Goal: Book appointment/travel/reservation

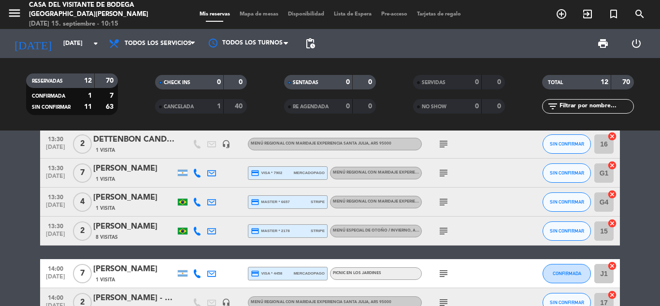
scroll to position [282, 0]
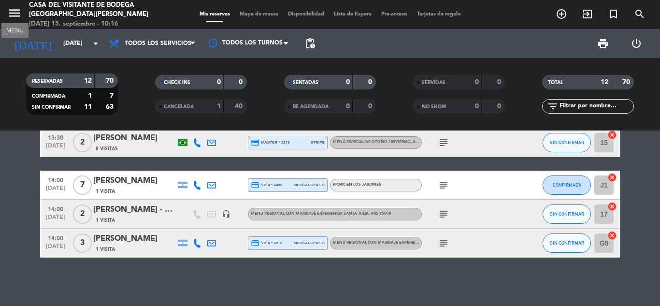
click at [13, 9] on icon "menu" at bounding box center [14, 13] width 15 height 15
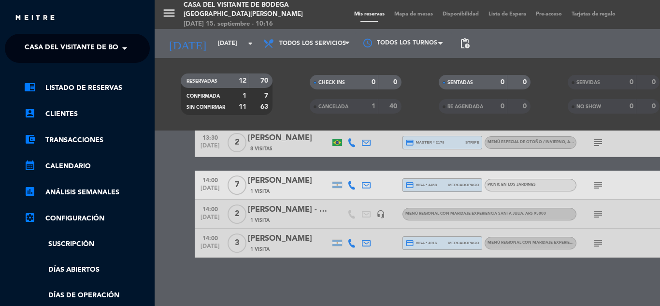
click at [64, 43] on span "Casa del Visitante de Bodega [GEOGRAPHIC_DATA][PERSON_NAME]" at bounding box center [146, 48] width 243 height 20
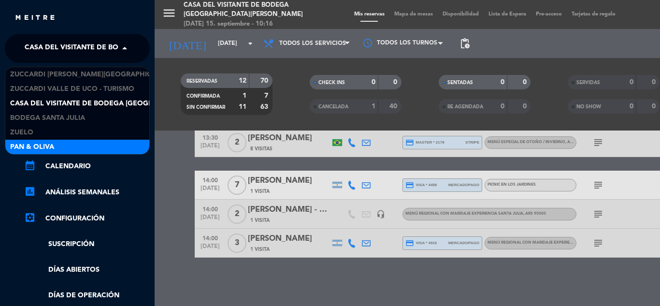
click at [62, 144] on div "Pan & Oliva" at bounding box center [77, 147] width 144 height 15
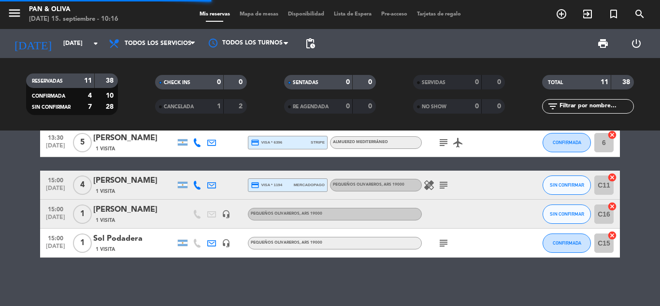
scroll to position [253, 0]
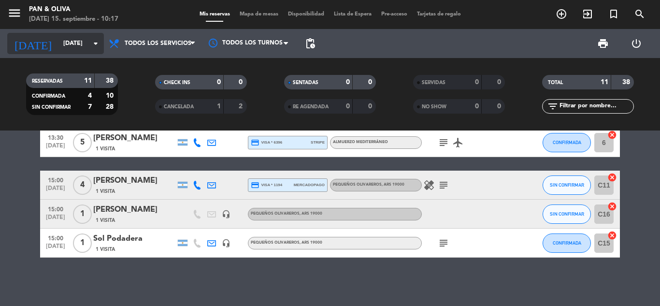
click at [70, 41] on input "[DATE]" at bounding box center [100, 43] width 82 height 16
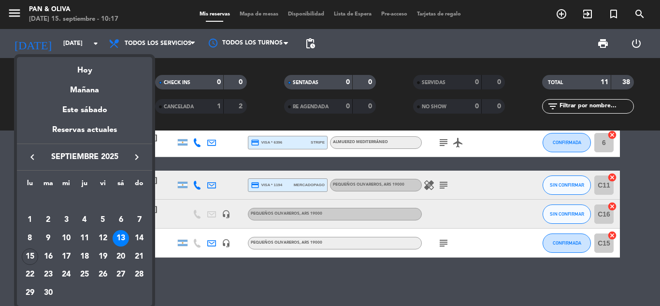
click at [15, 15] on div at bounding box center [330, 153] width 660 height 306
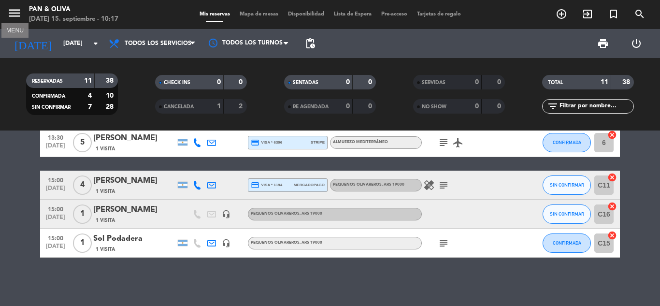
click at [15, 15] on icon "menu" at bounding box center [14, 13] width 15 height 15
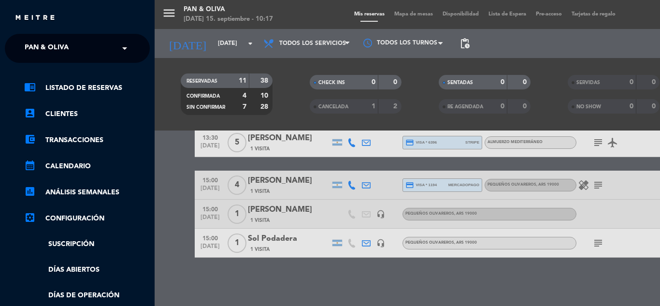
click at [83, 43] on input "text" at bounding box center [78, 48] width 118 height 21
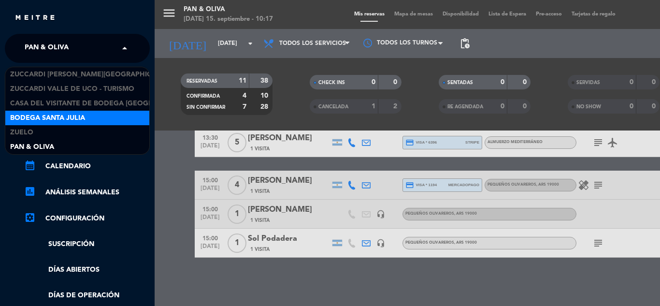
click at [63, 118] on span "Bodega Santa Julia" at bounding box center [47, 118] width 75 height 11
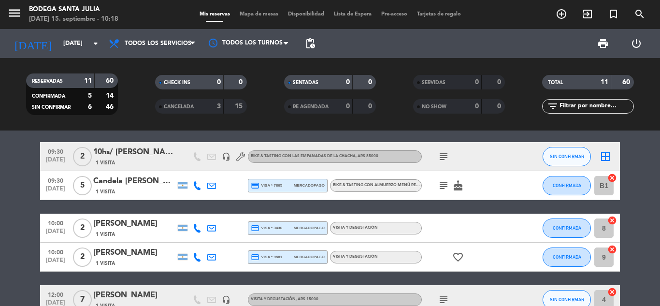
scroll to position [0, 0]
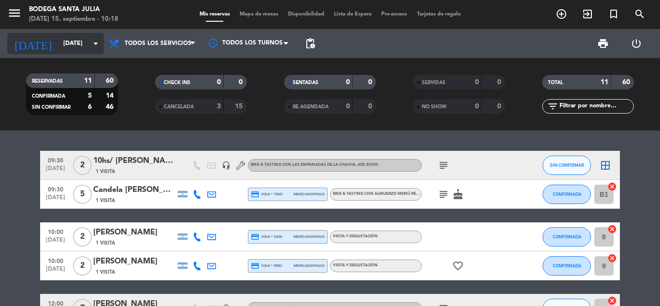
click at [59, 41] on input "[DATE]" at bounding box center [100, 43] width 82 height 16
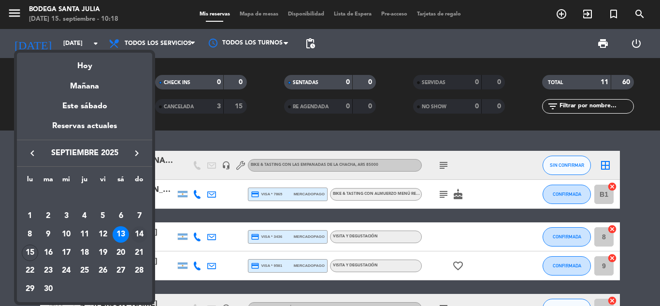
click at [141, 235] on div "14" at bounding box center [139, 234] width 16 height 16
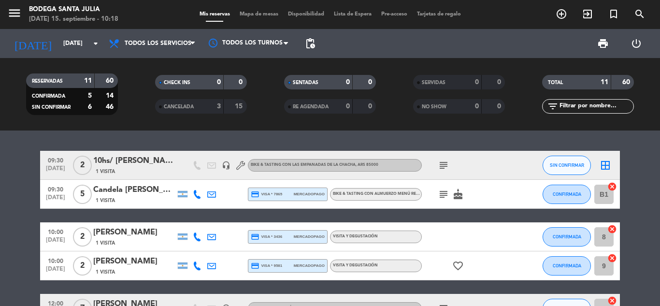
type input "[DATE]"
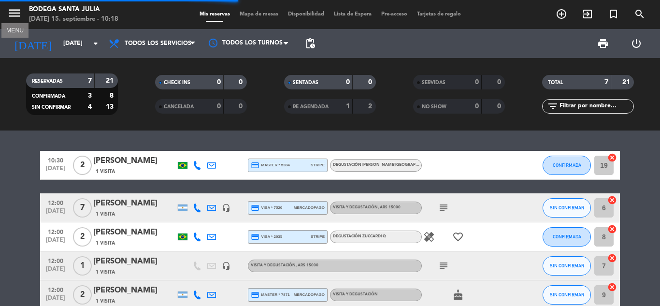
click at [16, 10] on icon "menu" at bounding box center [14, 13] width 15 height 15
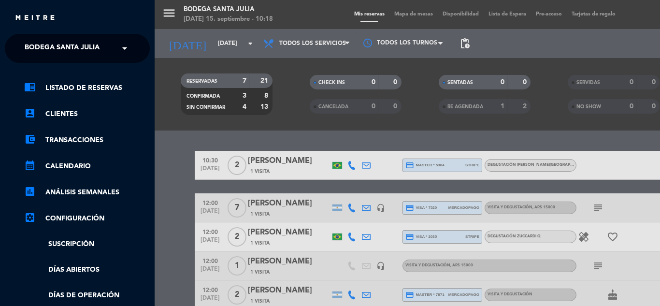
click at [68, 43] on span "Bodega Santa Julia" at bounding box center [62, 48] width 75 height 20
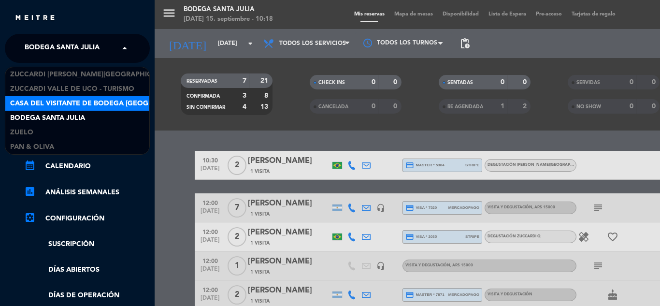
click at [59, 101] on span "Casa del Visitante de Bodega [GEOGRAPHIC_DATA][PERSON_NAME]" at bounding box center [131, 103] width 243 height 11
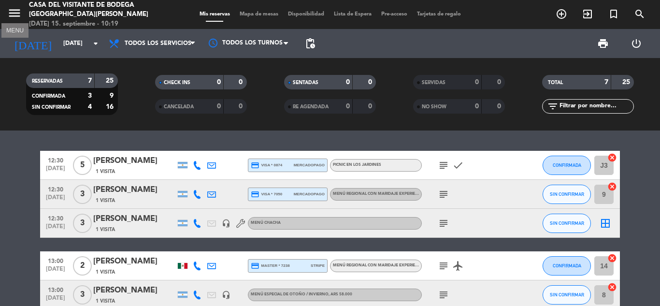
click at [17, 12] on icon "menu" at bounding box center [14, 13] width 15 height 15
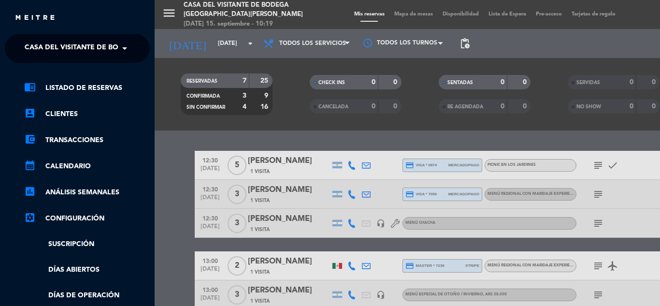
click at [84, 49] on span "Casa del Visitante de Bodega [GEOGRAPHIC_DATA][PERSON_NAME]" at bounding box center [146, 48] width 243 height 20
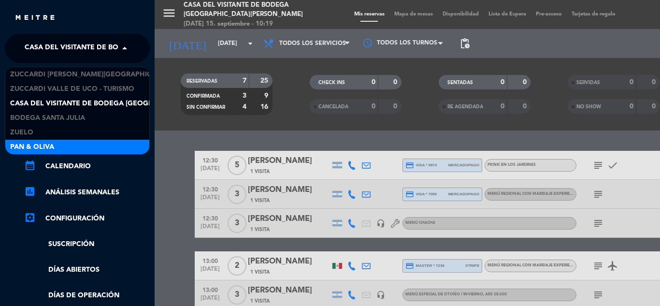
click at [70, 146] on div "Pan & Oliva" at bounding box center [77, 147] width 144 height 15
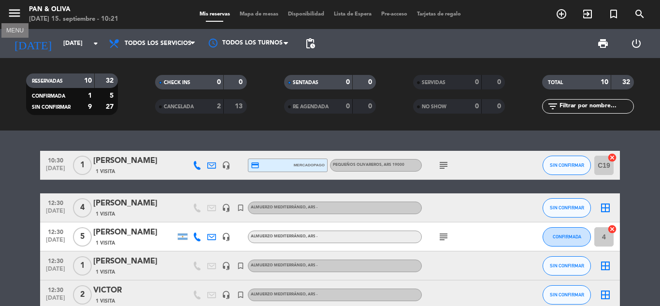
click at [13, 12] on icon "menu" at bounding box center [14, 13] width 15 height 15
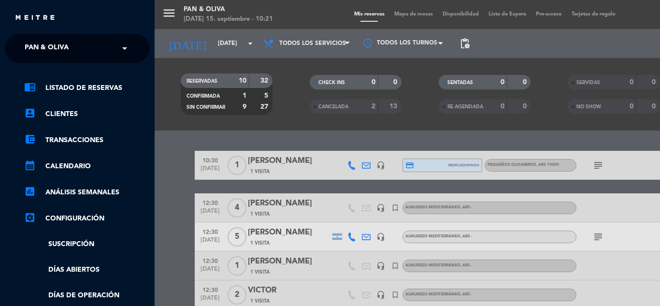
click at [72, 49] on div "× Pan & Oliva" at bounding box center [52, 48] width 62 height 20
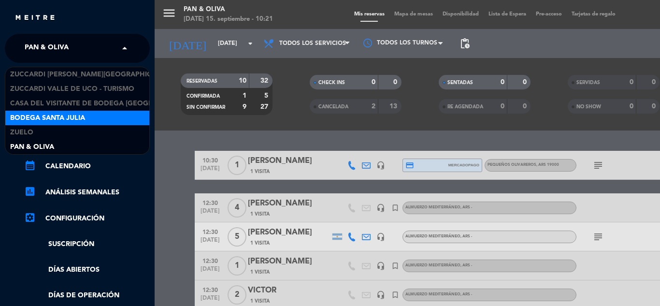
click at [59, 117] on span "Bodega Santa Julia" at bounding box center [47, 118] width 75 height 11
